Goal: Manage account settings

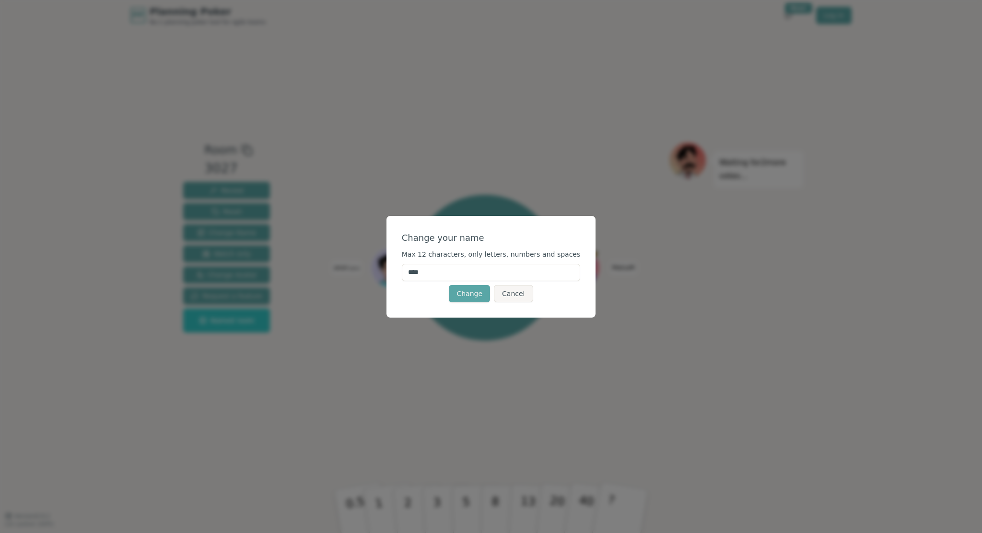
drag, startPoint x: 486, startPoint y: 270, endPoint x: 352, endPoint y: 272, distance: 133.8
click at [352, 272] on div "Change your name Max 12 characters, only letters, numbers and spaces **** Chang…" at bounding box center [491, 266] width 982 height 533
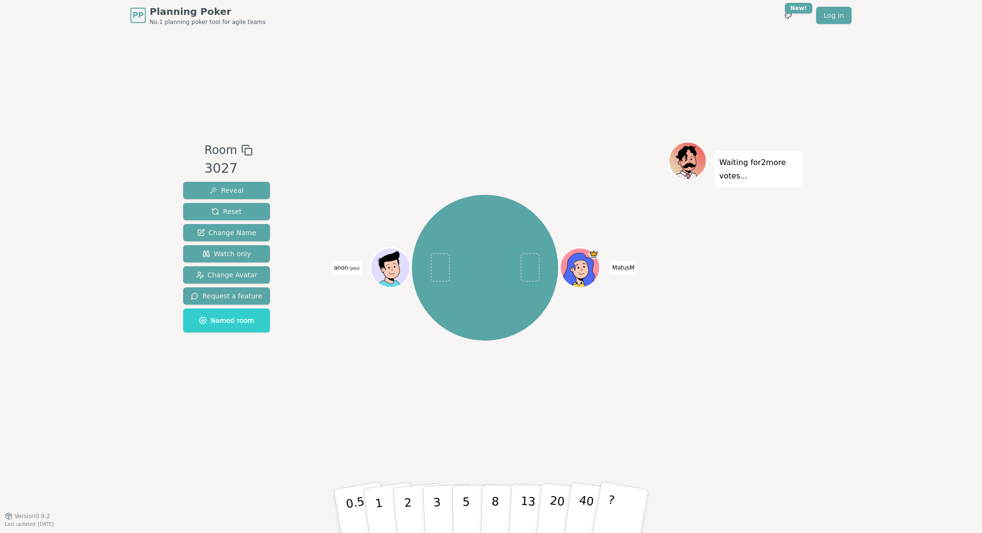
click at [351, 266] on span "(you)" at bounding box center [354, 268] width 12 height 4
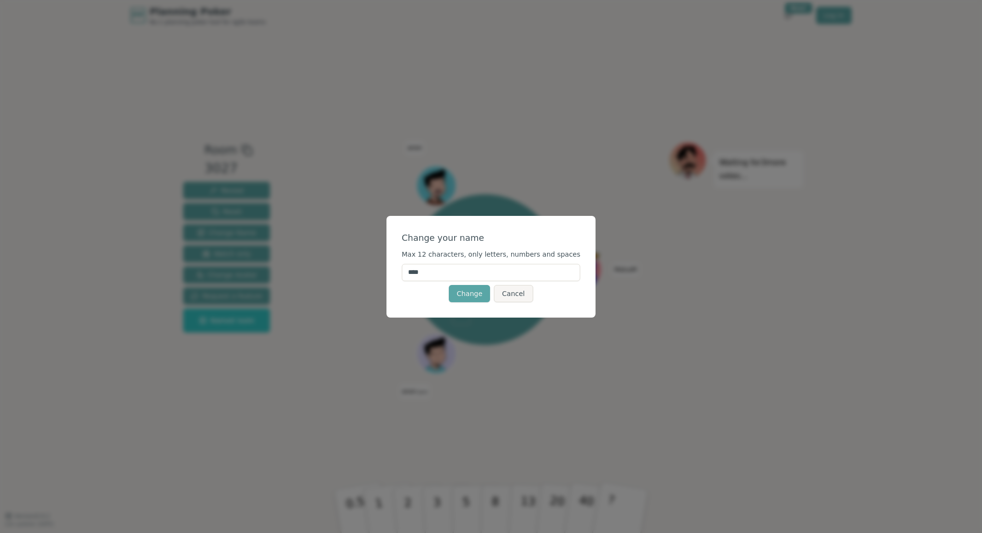
drag, startPoint x: 441, startPoint y: 270, endPoint x: 414, endPoint y: 272, distance: 26.4
click at [414, 272] on input "****" at bounding box center [491, 272] width 179 height 17
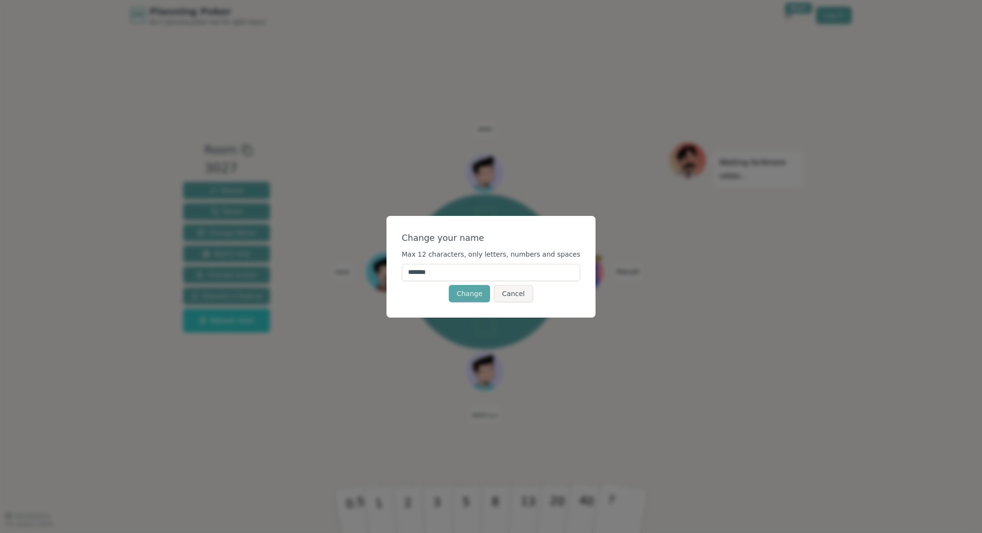
type input "********"
click button "Change" at bounding box center [469, 293] width 41 height 17
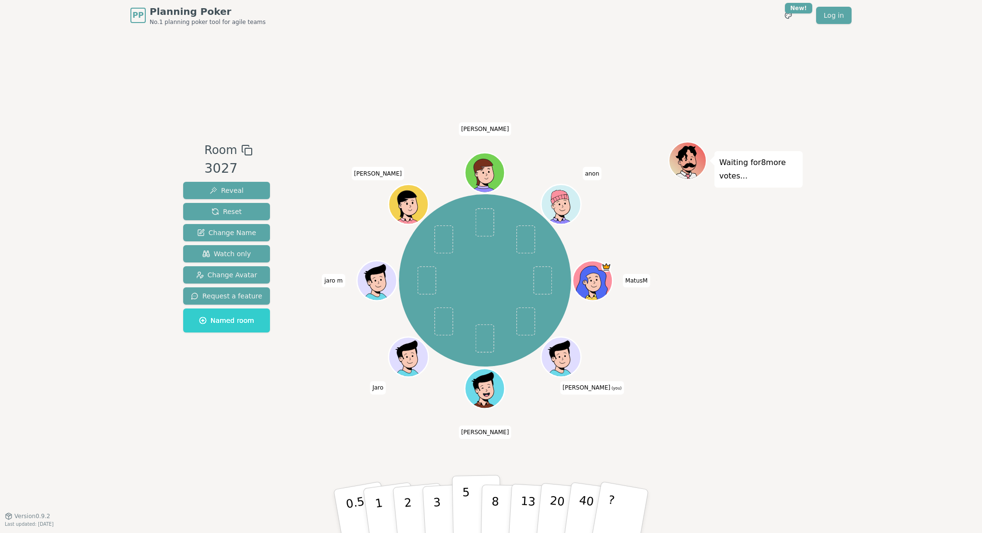
click at [466, 494] on p "5" at bounding box center [466, 511] width 8 height 52
click at [496, 498] on p "8" at bounding box center [495, 511] width 8 height 52
click at [465, 502] on p "5" at bounding box center [466, 511] width 8 height 52
drag, startPoint x: 466, startPoint y: 493, endPoint x: 460, endPoint y: 470, distance: 23.8
click at [466, 495] on p "5" at bounding box center [466, 521] width 8 height 52
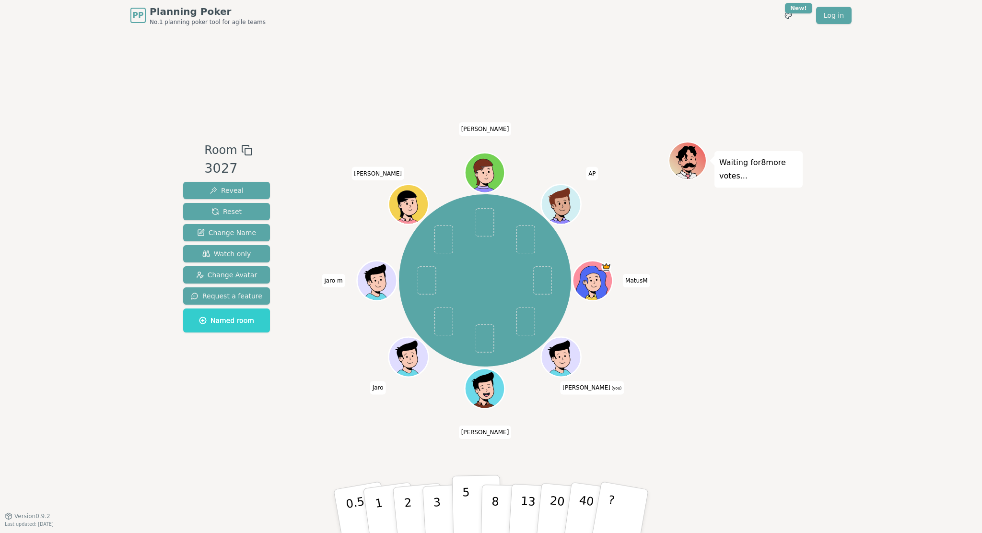
click at [467, 500] on p "5" at bounding box center [466, 511] width 8 height 52
click at [470, 516] on button "5" at bounding box center [476, 511] width 49 height 73
click at [559, 500] on p "20" at bounding box center [557, 510] width 20 height 53
drag, startPoint x: 547, startPoint y: 502, endPoint x: 541, endPoint y: 502, distance: 5.8
click at [547, 502] on button "20" at bounding box center [563, 511] width 55 height 76
